Goal: Transaction & Acquisition: Purchase product/service

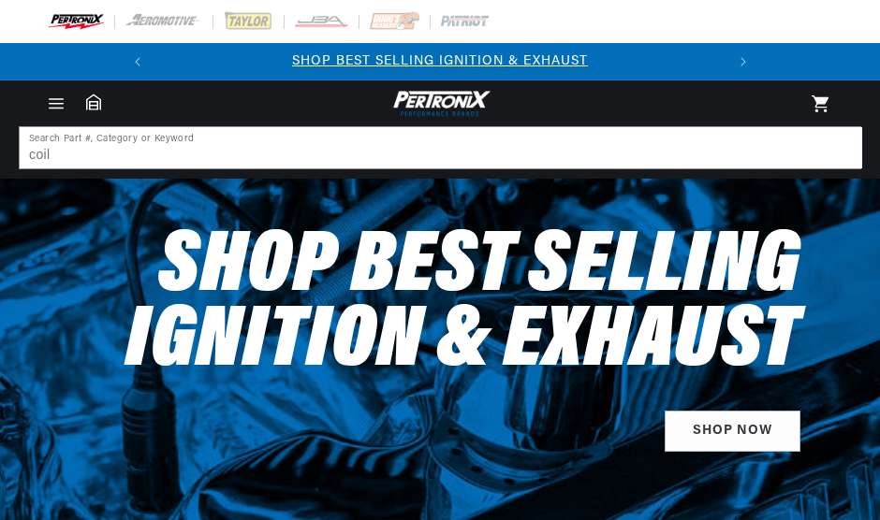
scroll to position [84, 0]
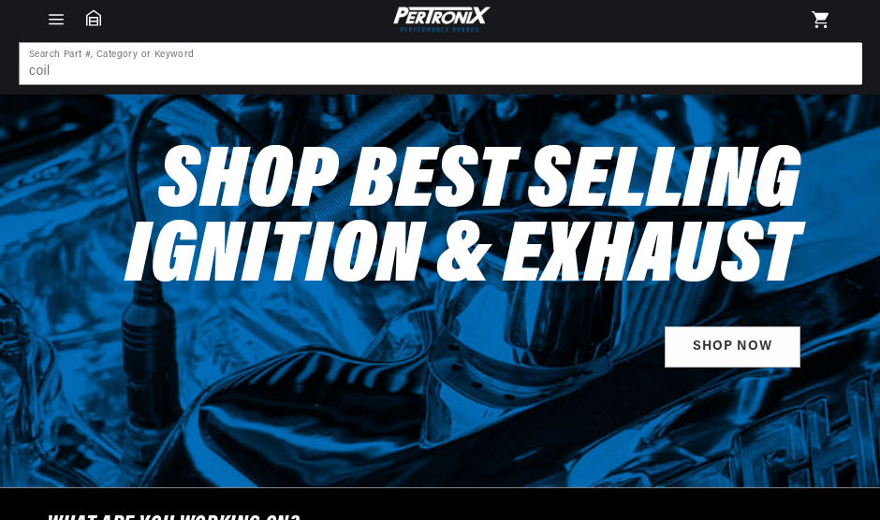
type input "coil"
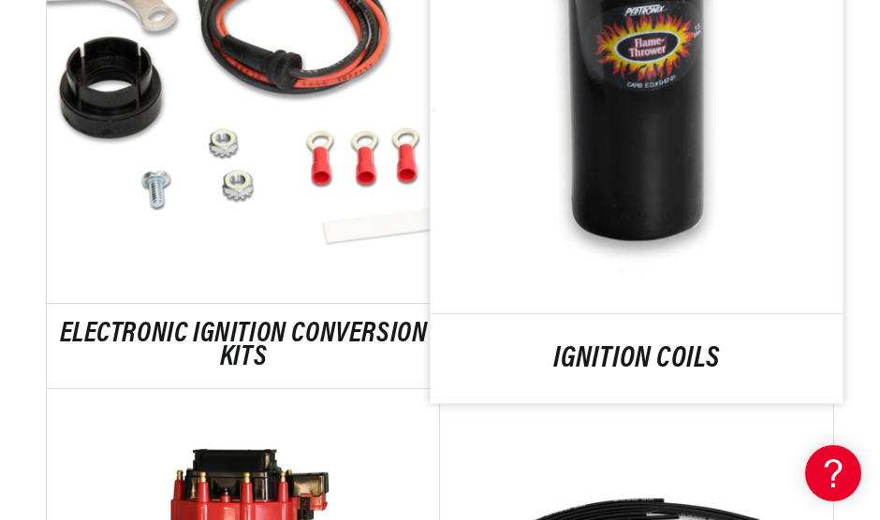
scroll to position [0, 567]
click at [603, 351] on link "IGNITION COILS" at bounding box center [636, 358] width 413 height 25
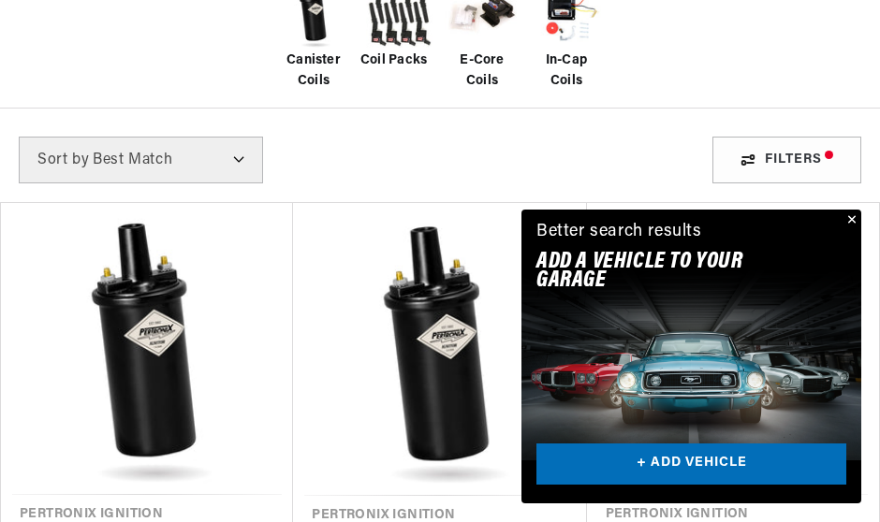
scroll to position [954, 0]
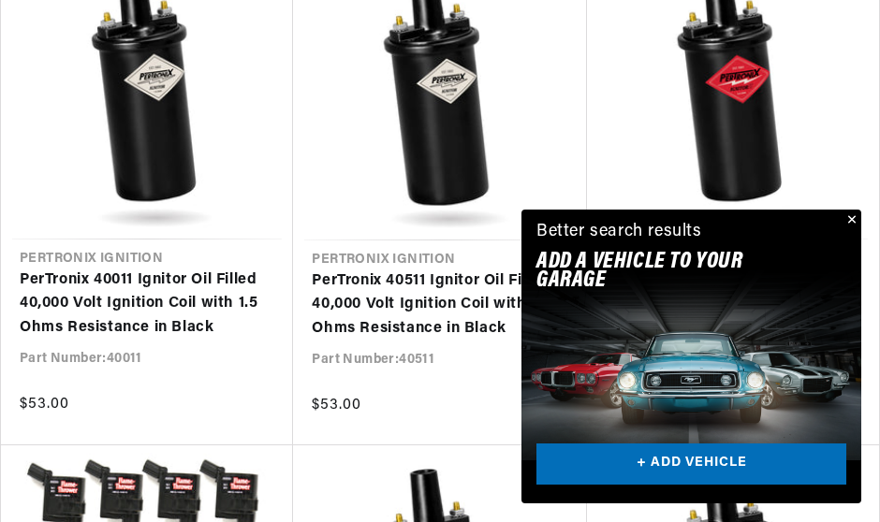
click at [849, 215] on button "Close" at bounding box center [849, 221] width 22 height 22
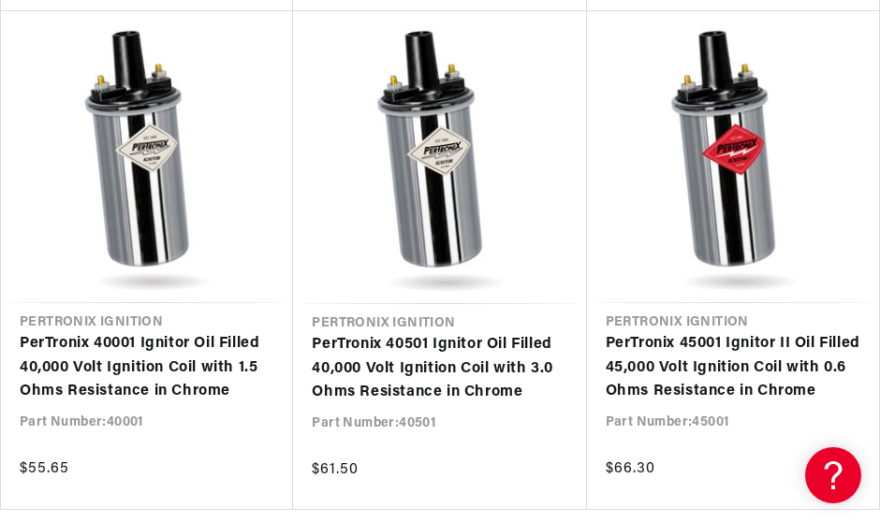
scroll to position [2400, 0]
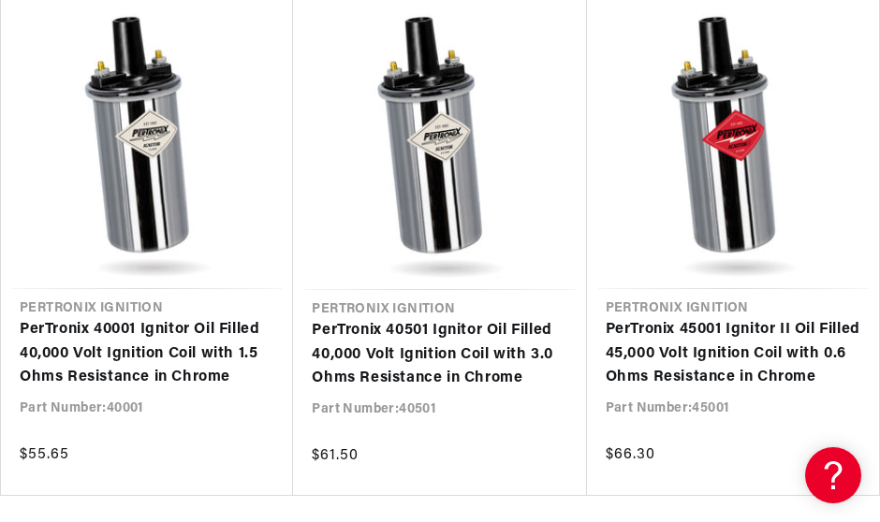
scroll to position [2980, 0]
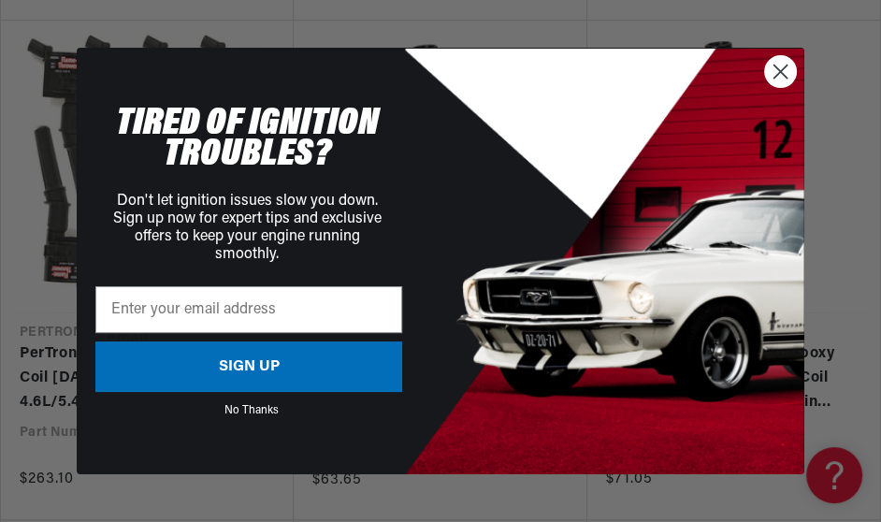
drag, startPoint x: 783, startPoint y: 70, endPoint x: 781, endPoint y: 143, distance: 73.0
click at [783, 72] on circle "Close dialog" at bounding box center [780, 71] width 31 height 31
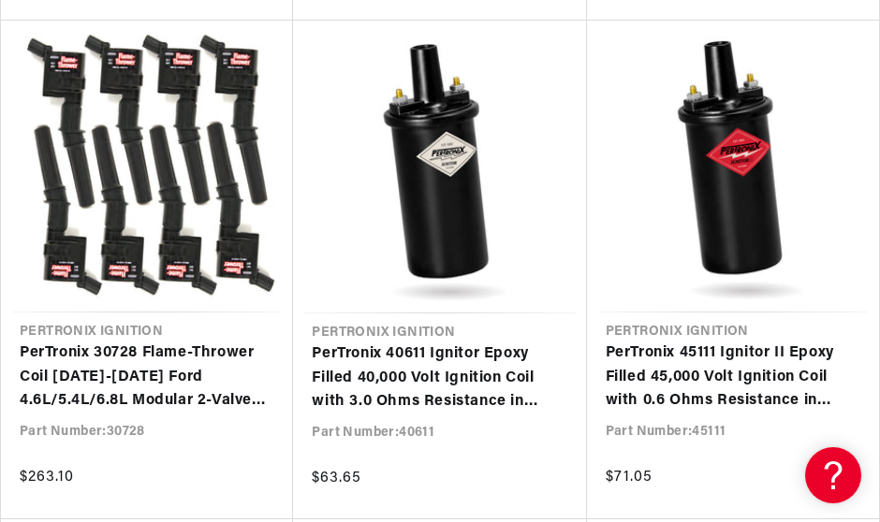
scroll to position [0, 567]
click at [696, 355] on link "PerTronix 45111 Ignitor II Epoxy Filled 45,000 Volt Ignition Coil with 0.6 Ohms…" at bounding box center [732, 378] width 255 height 72
